Goal: Find contact information: Find contact information

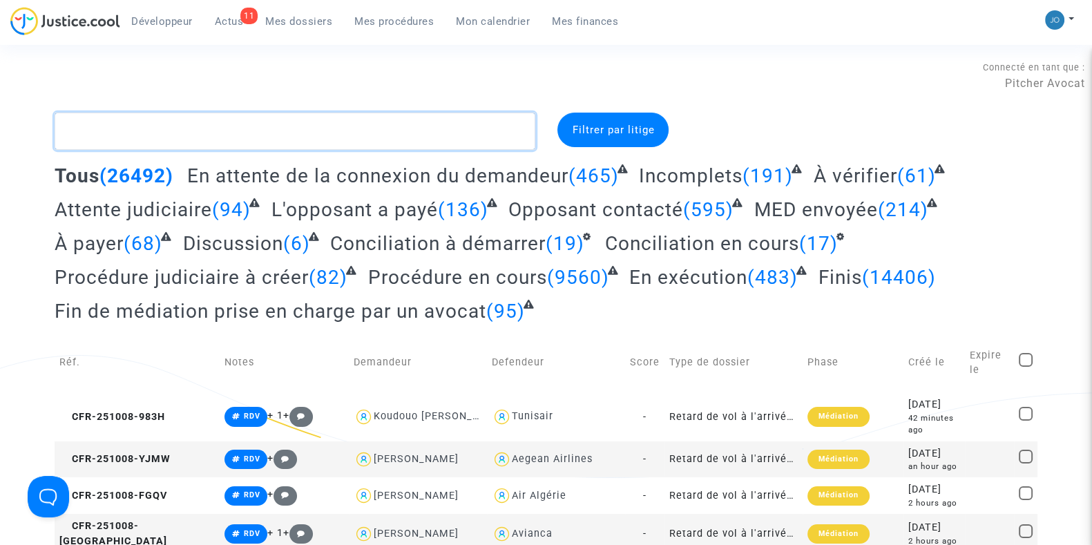
click at [359, 137] on textarea at bounding box center [295, 131] width 481 height 37
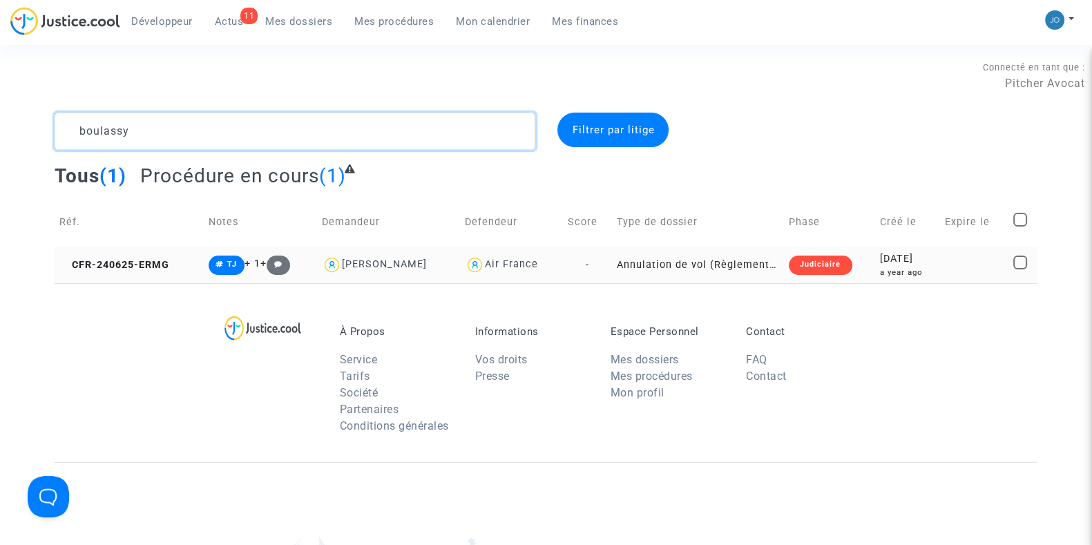
type textarea "boulassy"
click at [906, 278] on td "[DATE] a year ago" at bounding box center [907, 265] width 66 height 37
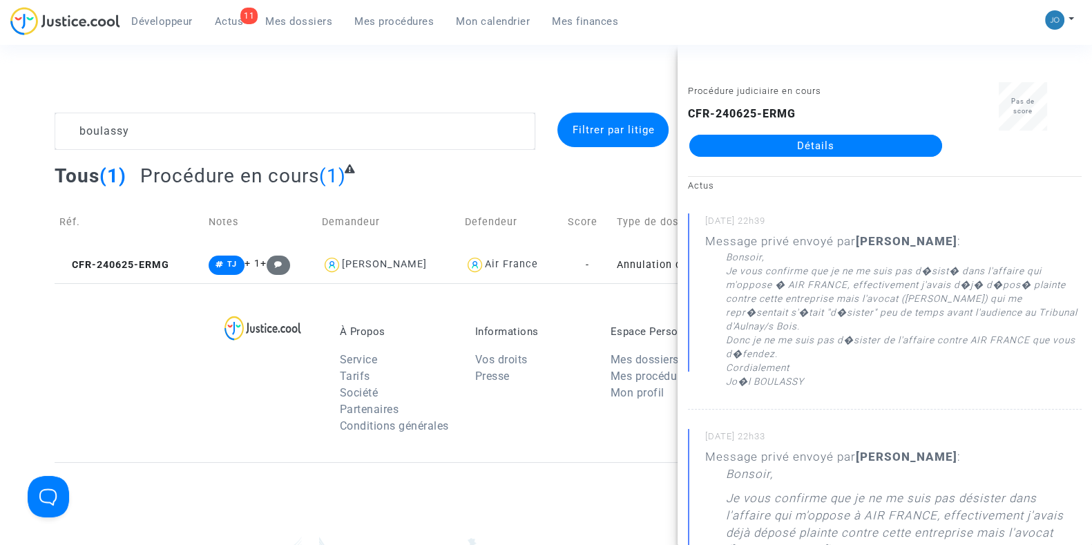
click at [812, 137] on link "Détails" at bounding box center [815, 146] width 253 height 22
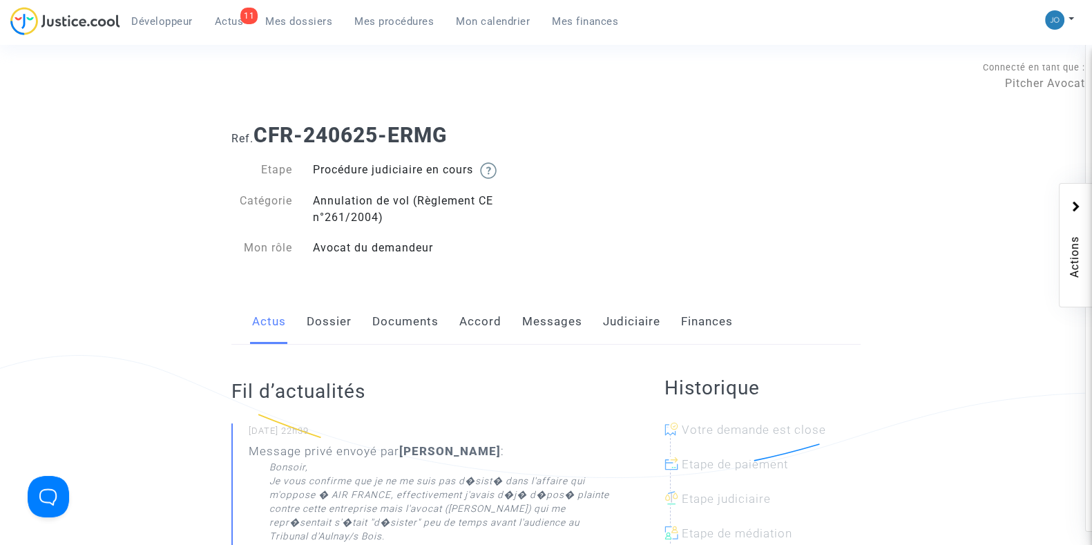
click at [314, 320] on link "Dossier" at bounding box center [329, 322] width 45 height 46
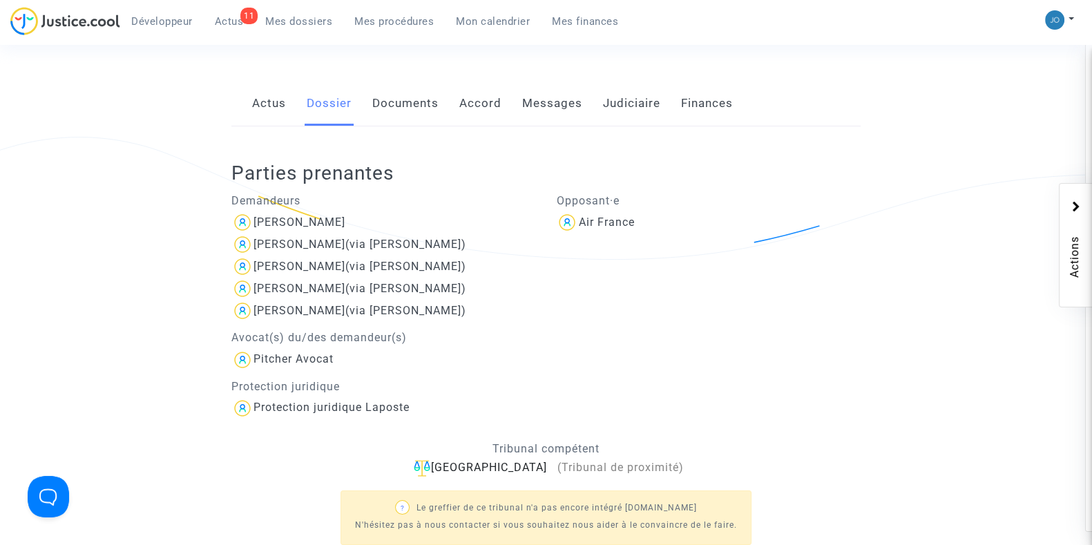
scroll to position [221, 0]
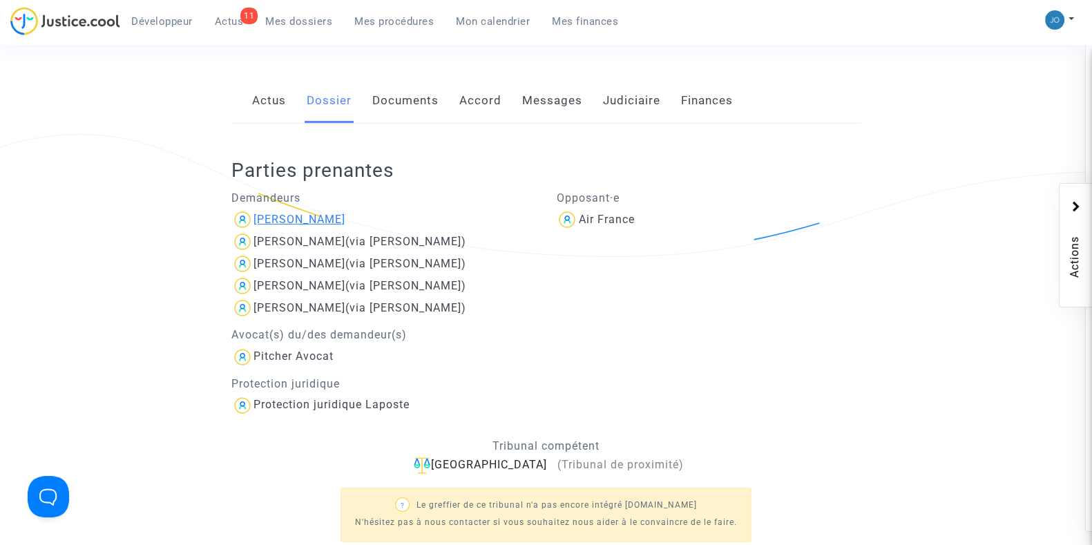
click at [308, 219] on div "[PERSON_NAME]" at bounding box center [299, 219] width 92 height 13
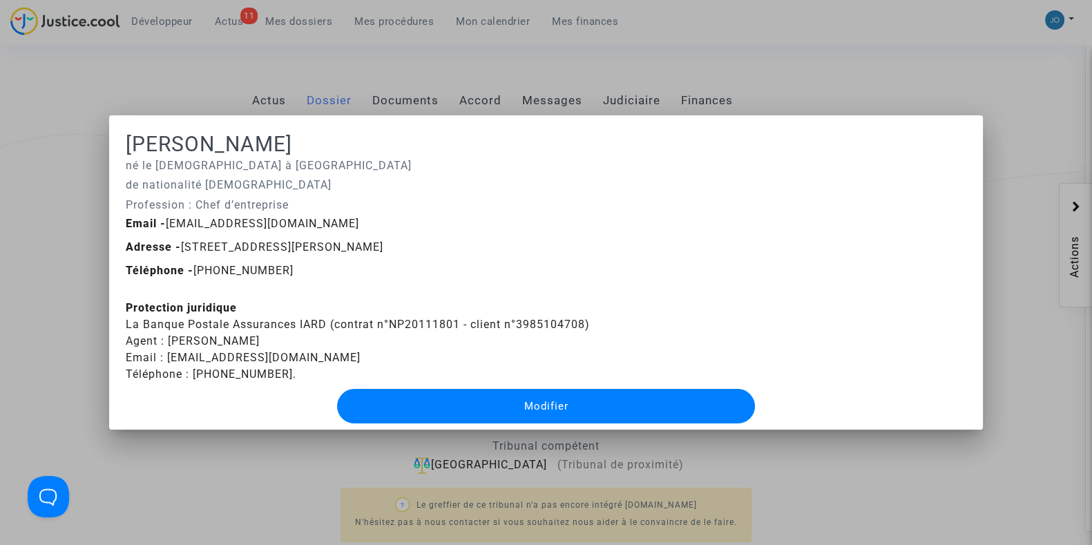
click at [383, 240] on span "Adresse - [STREET_ADDRESS][PERSON_NAME]" at bounding box center [255, 246] width 258 height 13
drag, startPoint x: 450, startPoint y: 244, endPoint x: 180, endPoint y: 237, distance: 270.8
click at [180, 237] on div "Email - [EMAIL_ADDRESS][DOMAIN_NAME] Adresse - [STREET_ADDRESS][PERSON_NAME] Té…" at bounding box center [545, 251] width 861 height 70
copy span "[STREET_ADDRESS][PERSON_NAME]"
